Goal: Task Accomplishment & Management: Manage account settings

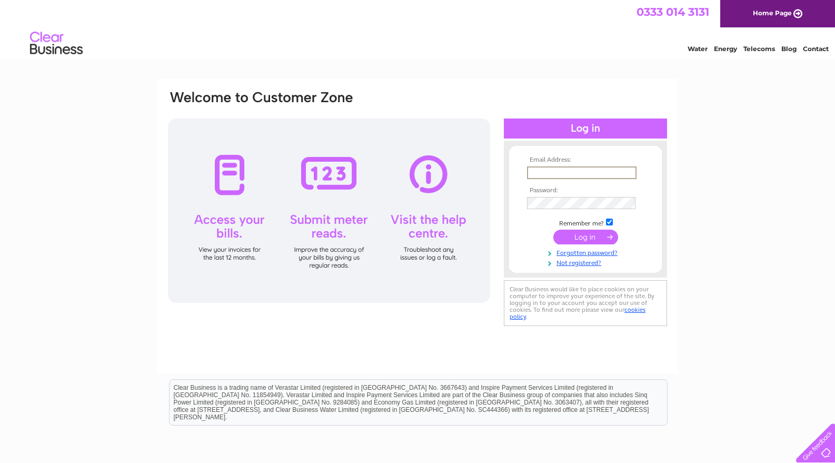
type input "[EMAIL_ADDRESS][DOMAIN_NAME]"
click at [585, 236] on input "submit" at bounding box center [585, 236] width 65 height 15
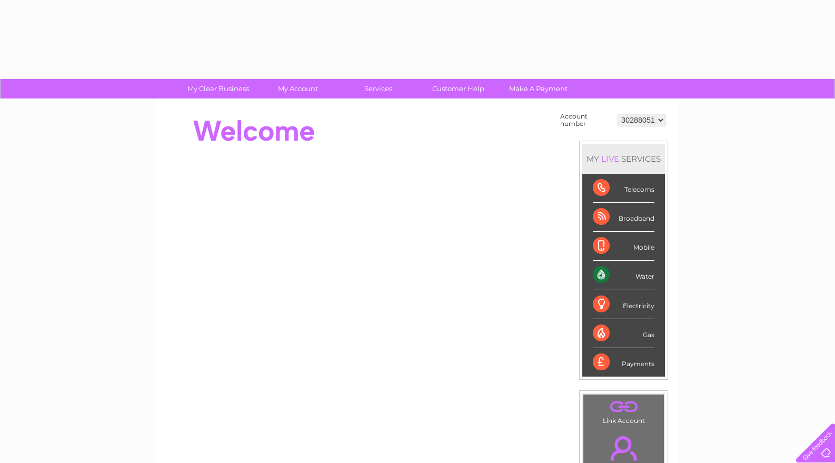
click at [589, 214] on li "Broadband" at bounding box center [623, 217] width 83 height 29
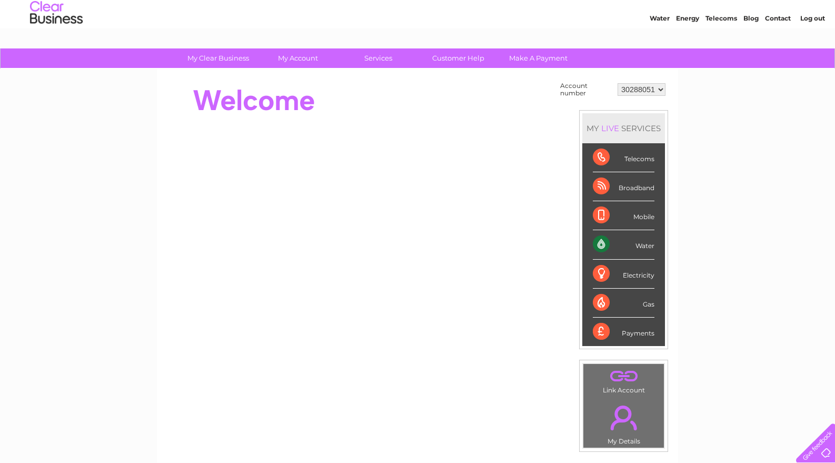
scroll to position [33, 0]
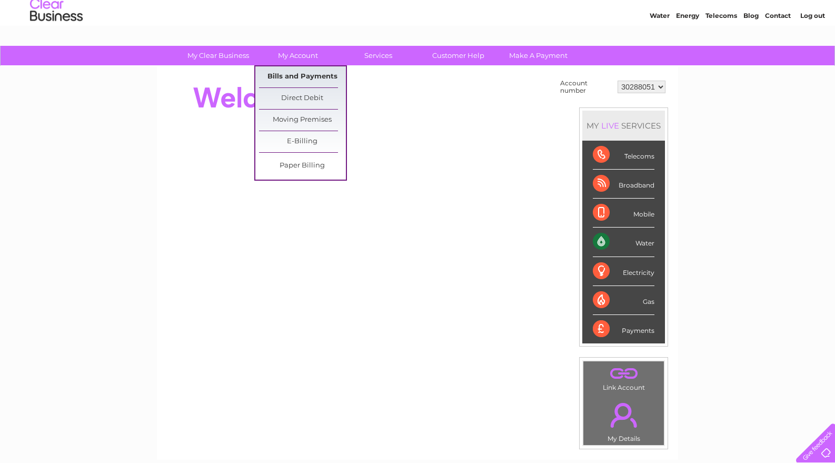
click at [300, 75] on link "Bills and Payments" at bounding box center [302, 76] width 87 height 21
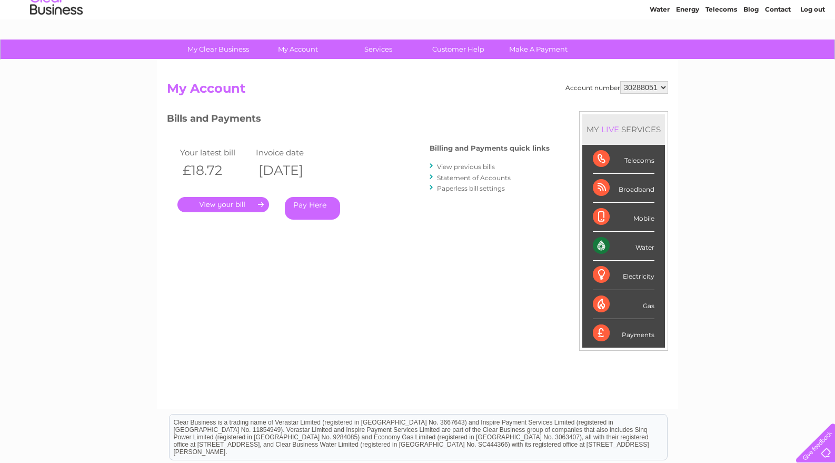
scroll to position [41, 0]
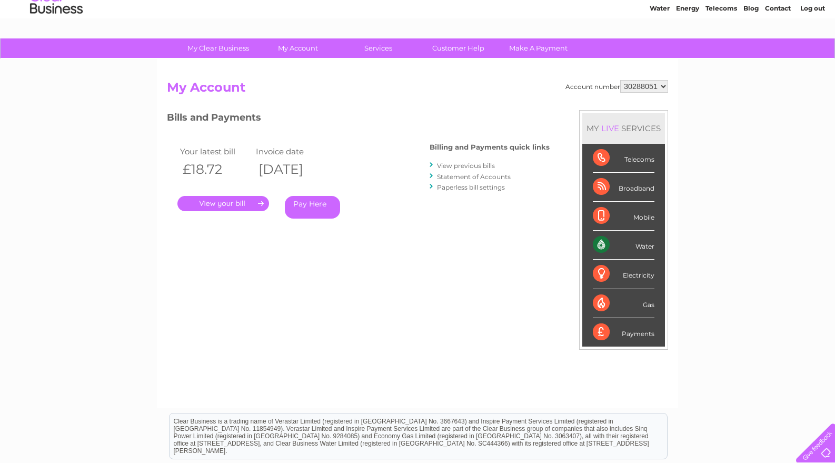
click at [224, 200] on link "." at bounding box center [223, 203] width 92 height 15
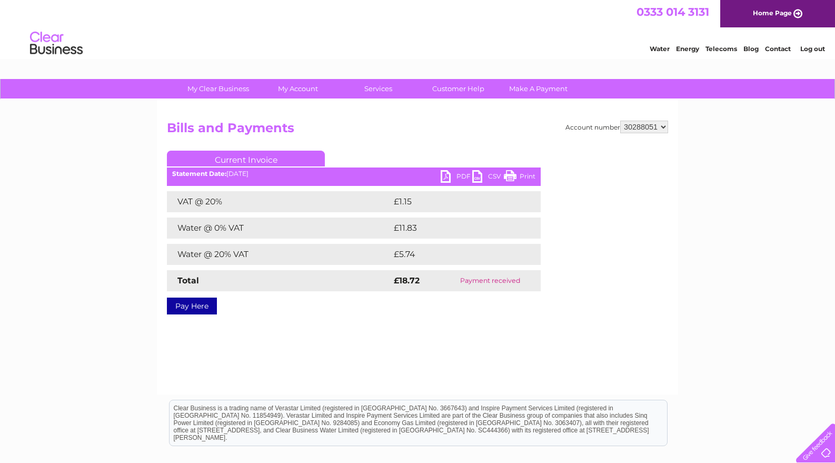
click at [455, 176] on link "PDF" at bounding box center [456, 177] width 32 height 15
